Goal: Transaction & Acquisition: Purchase product/service

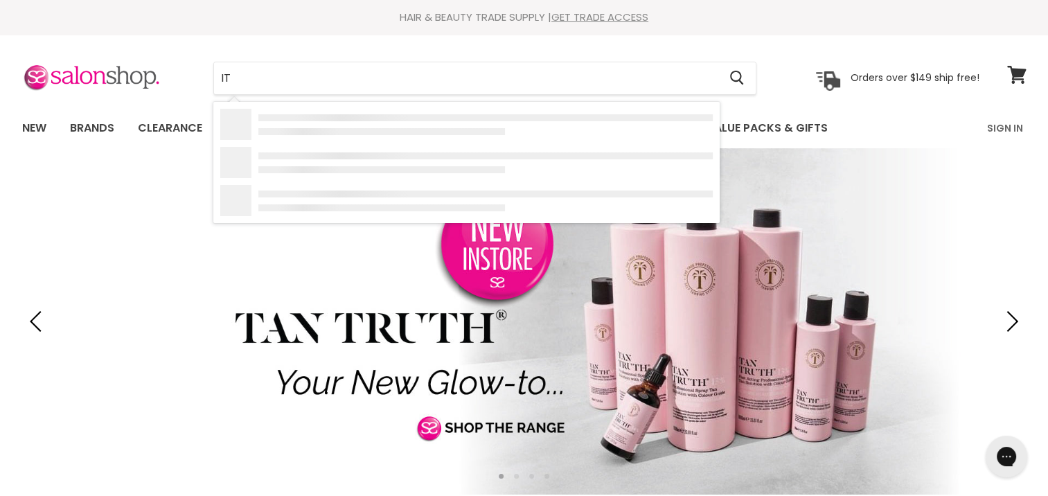
type input "I"
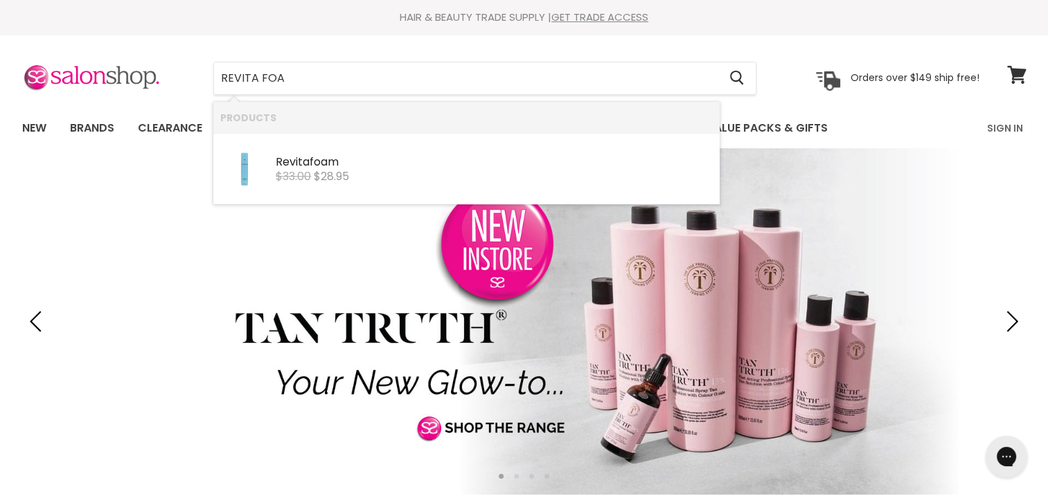
type input "REVITA FOAM"
